Goal: Find specific page/section: Find specific page/section

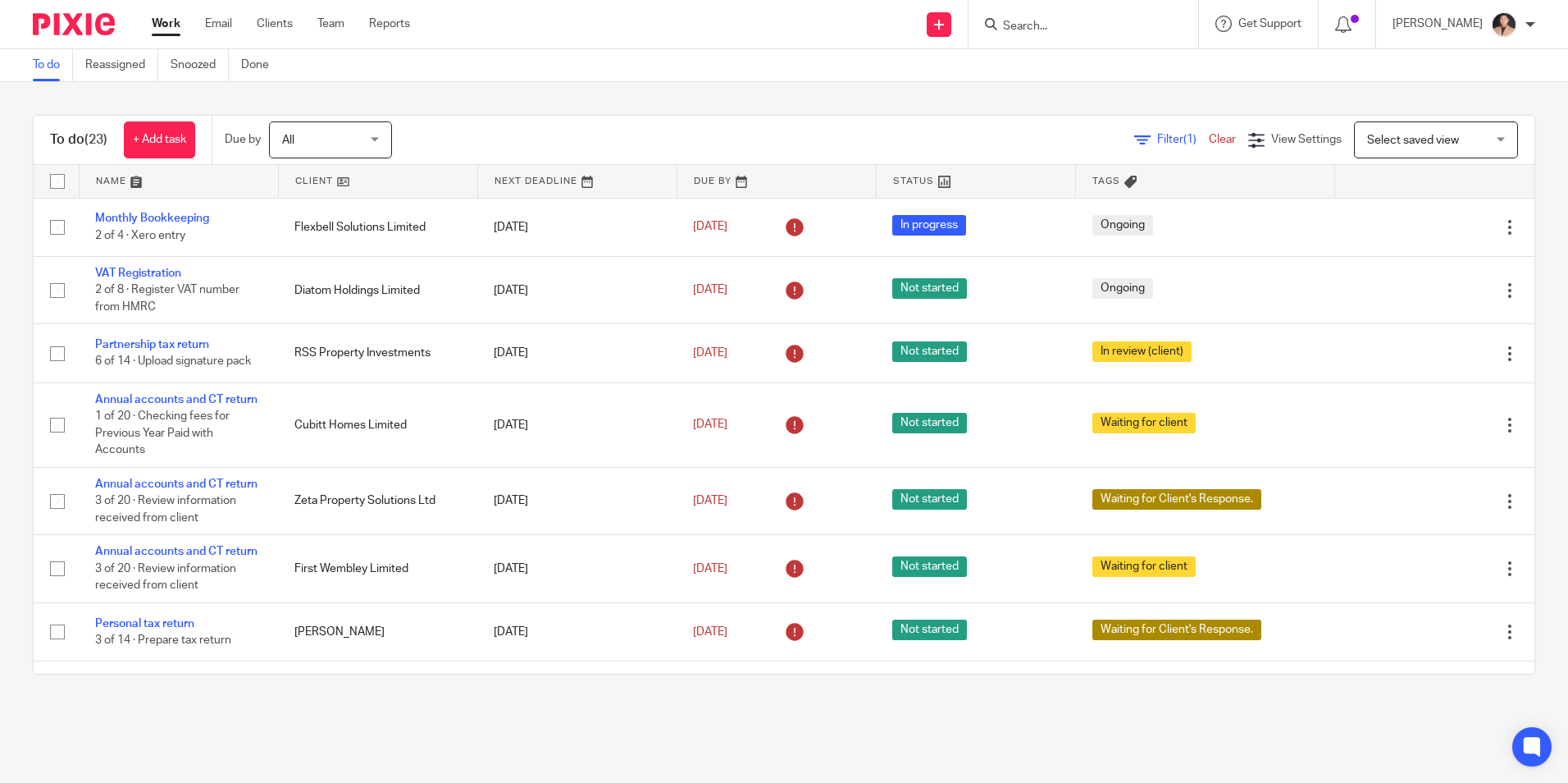
click at [1031, 28] on input "Search" at bounding box center [1075, 27] width 147 height 15
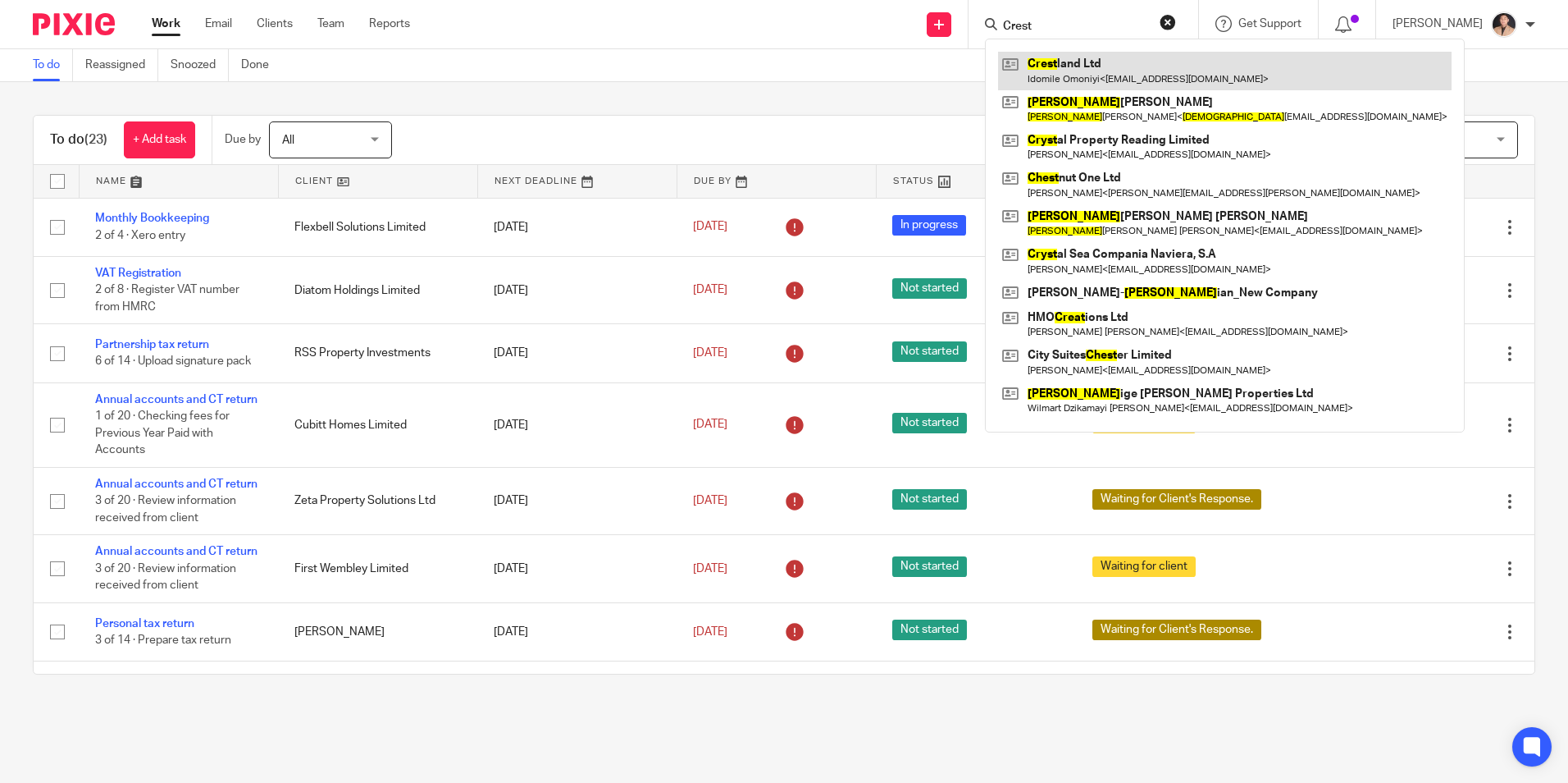
type input "Crest"
click at [1168, 86] on link at bounding box center [1225, 70] width 453 height 37
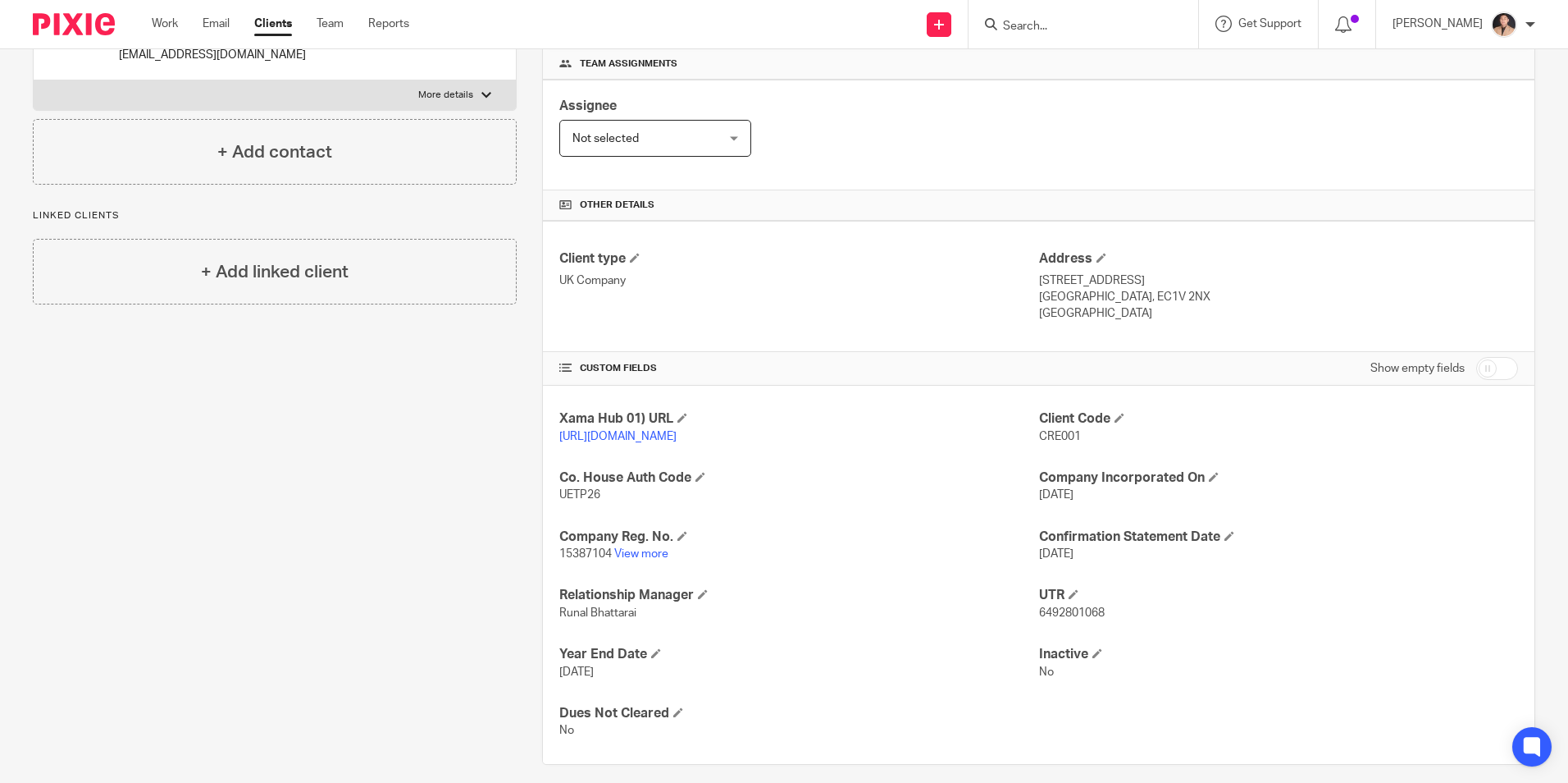
scroll to position [246, 0]
drag, startPoint x: 631, startPoint y: 566, endPoint x: 644, endPoint y: 573, distance: 14.8
click at [630, 559] on link "View more" at bounding box center [641, 553] width 54 height 11
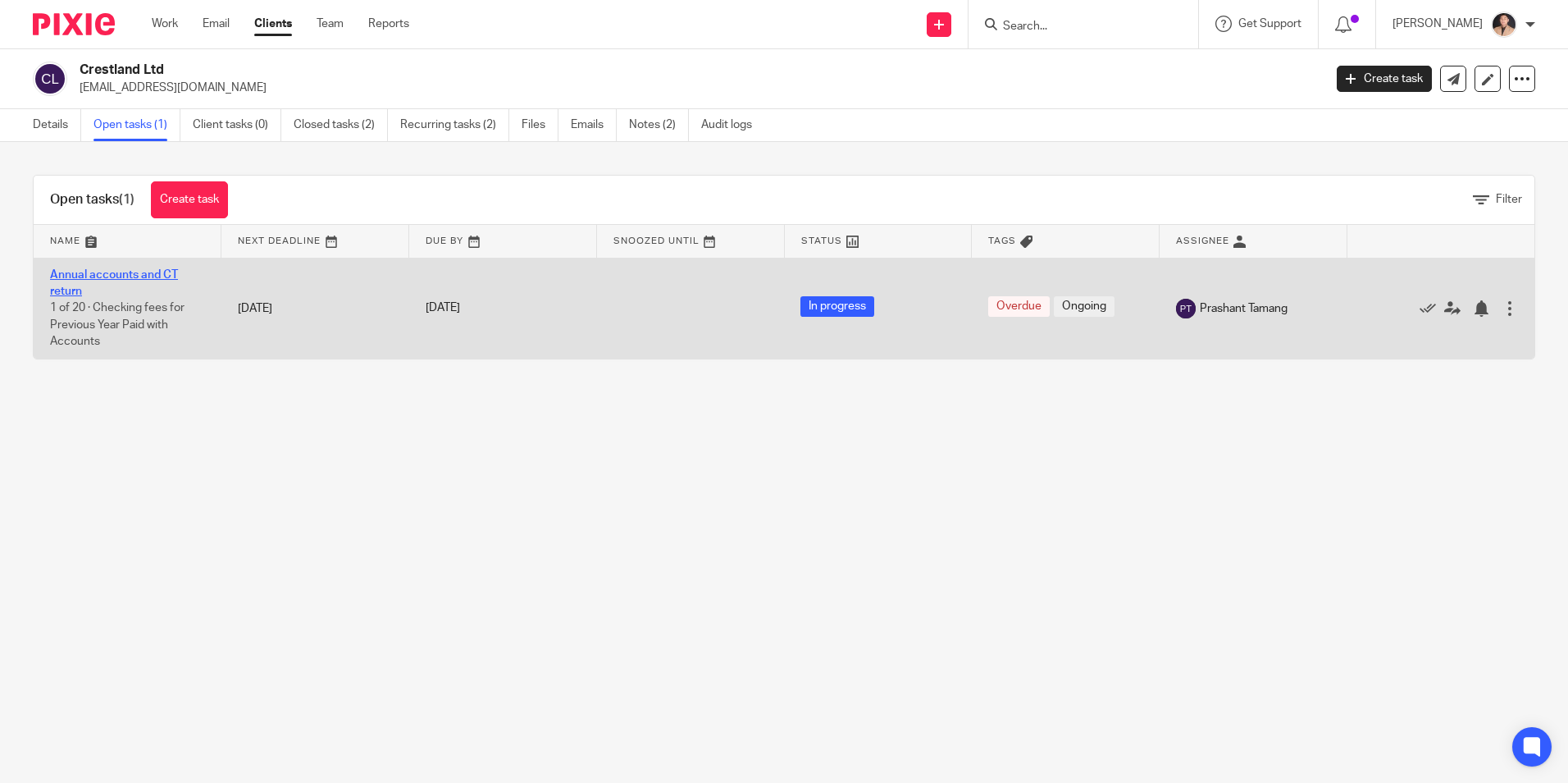
click at [108, 275] on link "Annual accounts and CT return" at bounding box center [113, 283] width 128 height 28
